Goal: Task Accomplishment & Management: Manage account settings

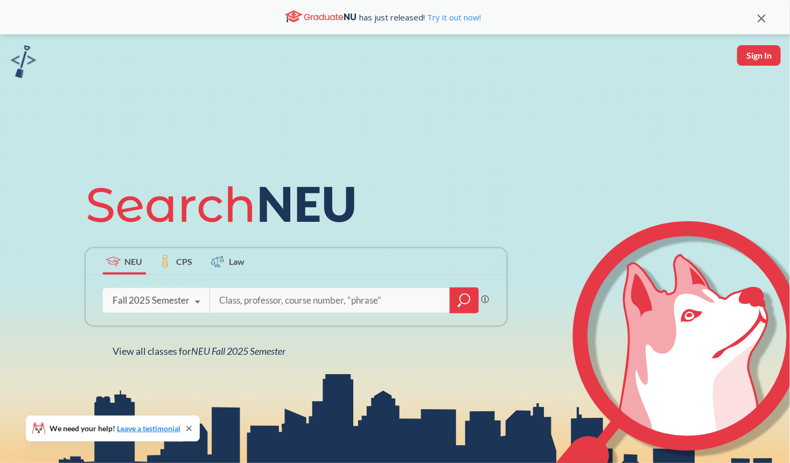
click at [758, 57] on button "Sign In" at bounding box center [759, 55] width 44 height 20
select select "US"
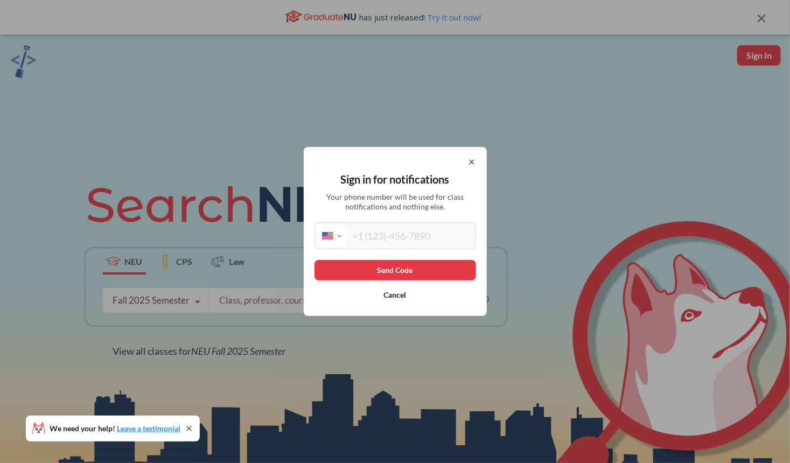
click at [440, 226] on input "tel" at bounding box center [410, 236] width 128 height 22
type input "[PHONE_NUMBER]"
click at [422, 265] on button "Send Code" at bounding box center [395, 270] width 162 height 20
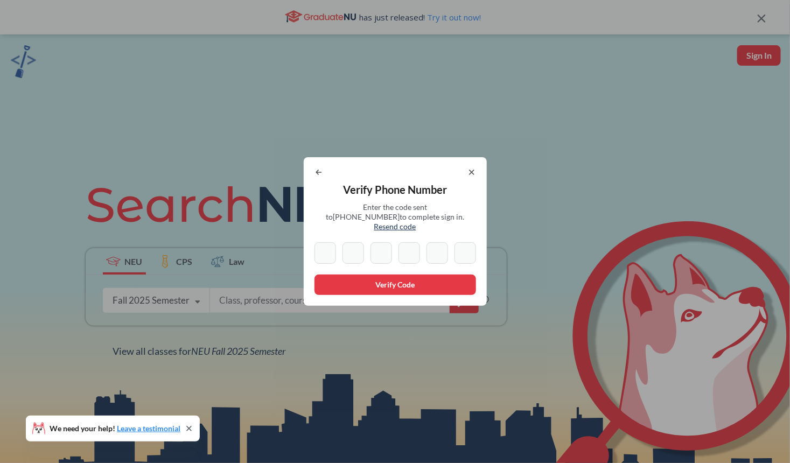
type input "8"
type input "9"
type input "3"
type input "6"
type input "1"
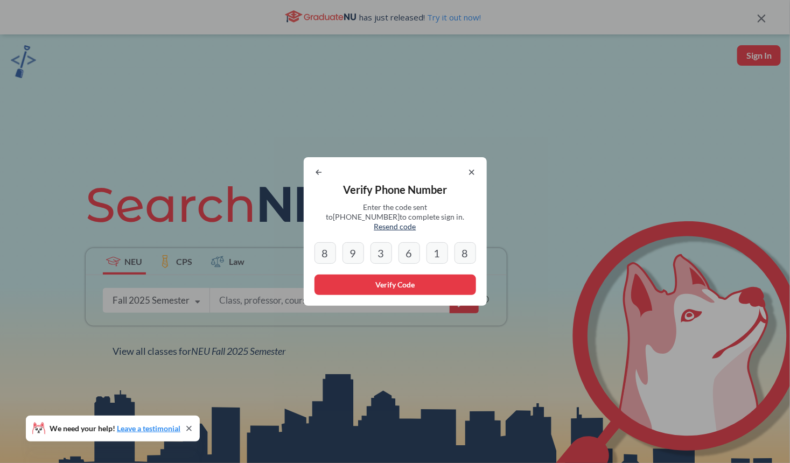
type input "8"
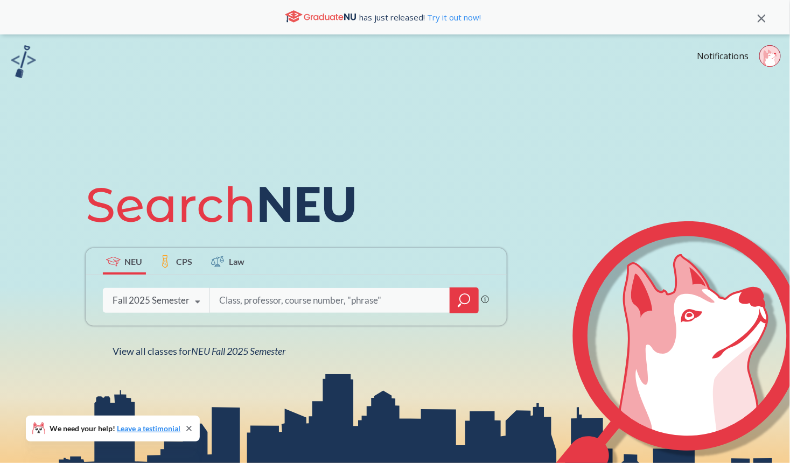
click at [710, 63] on div "Notifications" at bounding box center [743, 57] width 93 height 25
click at [709, 53] on link "Notifications" at bounding box center [723, 56] width 52 height 12
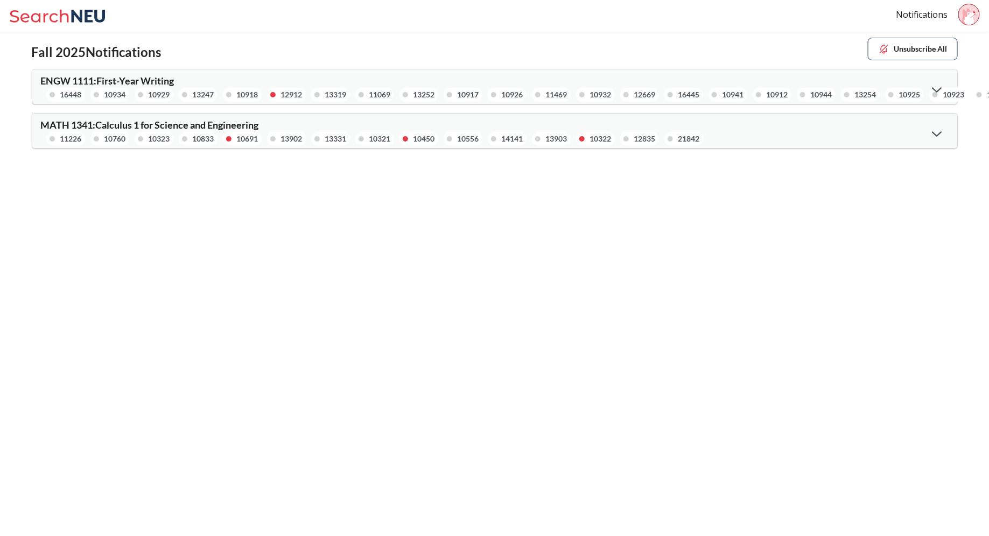
click at [789, 130] on div at bounding box center [937, 133] width 23 height 22
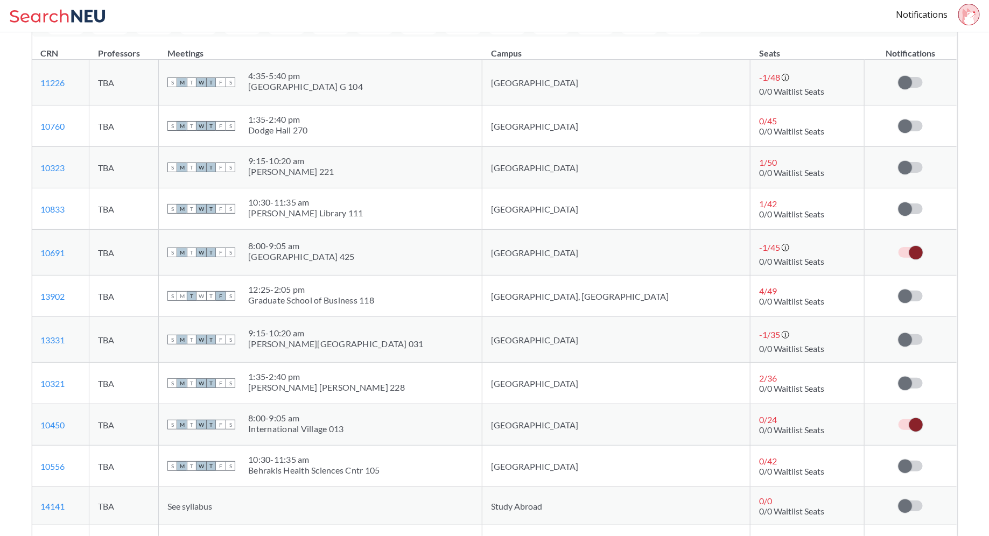
scroll to position [110, 0]
